Goal: Information Seeking & Learning: Learn about a topic

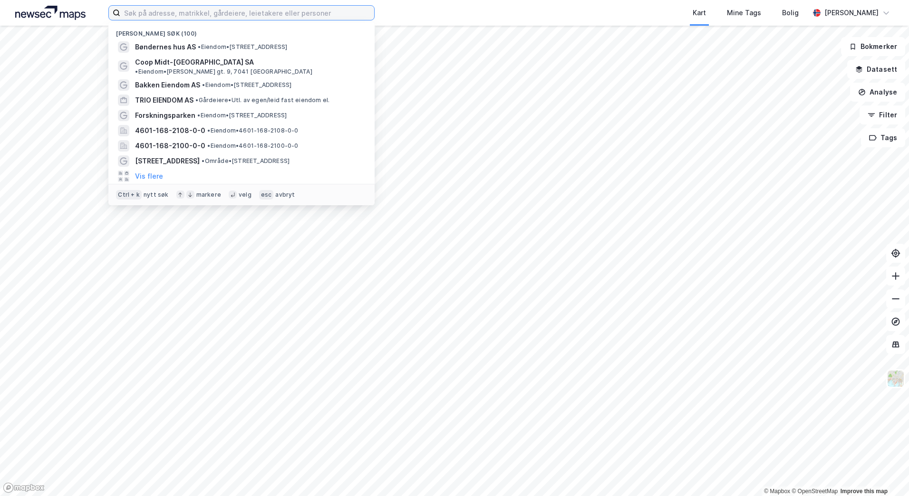
click at [174, 14] on input at bounding box center [247, 13] width 254 height 14
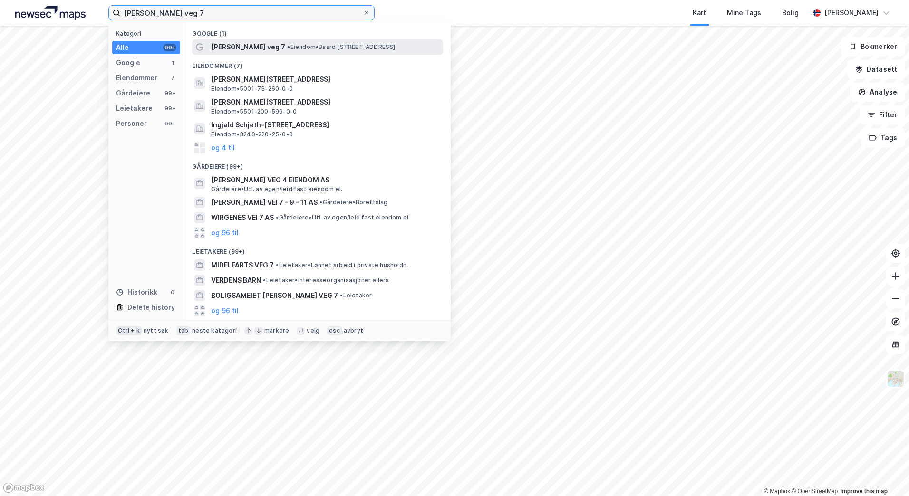
type input "[PERSON_NAME] veg 7"
click at [251, 48] on span "[PERSON_NAME] veg 7" at bounding box center [248, 46] width 74 height 11
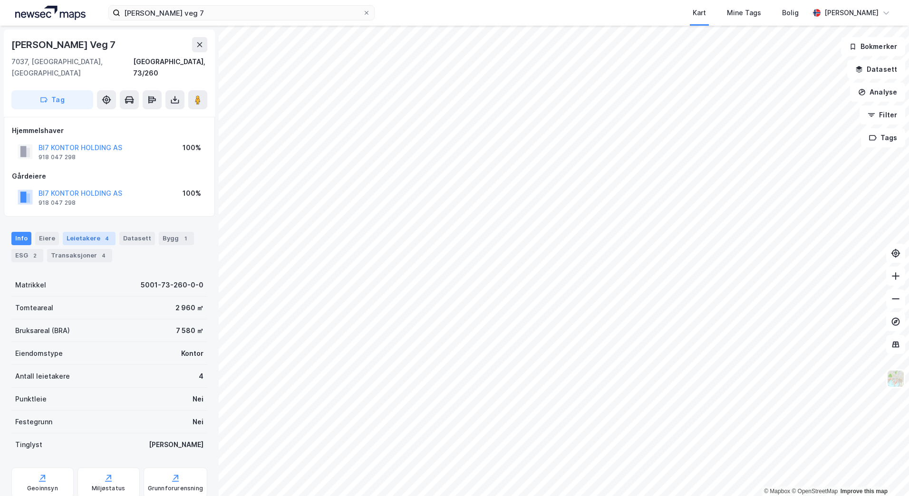
click at [82, 232] on div "Leietakere 4" at bounding box center [89, 238] width 53 height 13
